Goal: Task Accomplishment & Management: Use online tool/utility

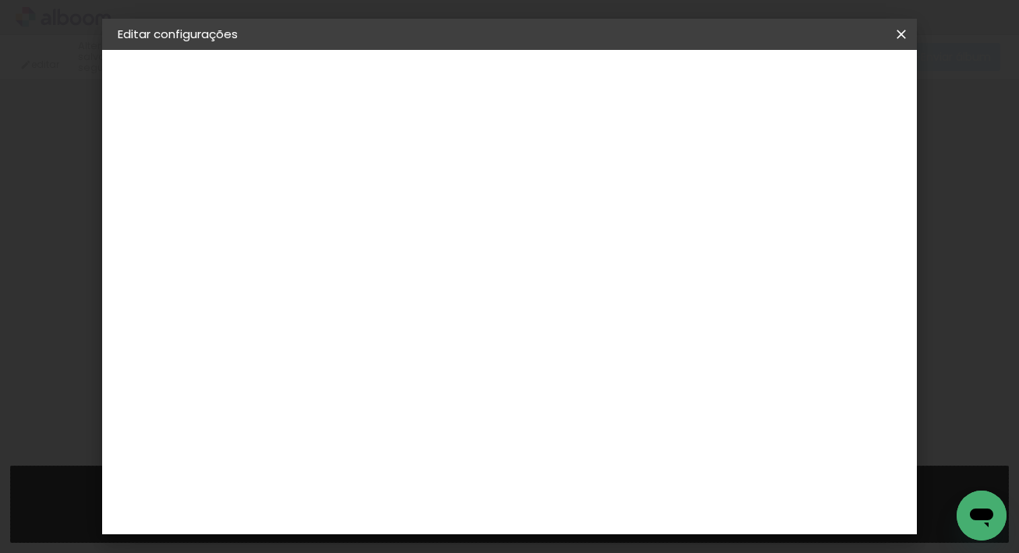
click at [903, 30] on iron-icon at bounding box center [901, 35] width 19 height 16
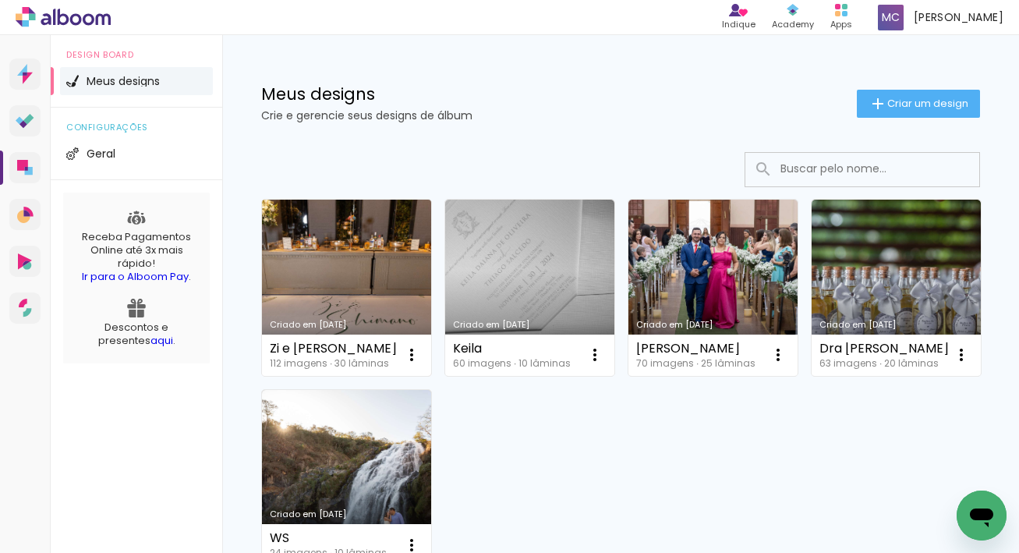
click at [353, 273] on link "Criado em [DATE]" at bounding box center [346, 288] width 169 height 176
